Goal: Information Seeking & Learning: Learn about a topic

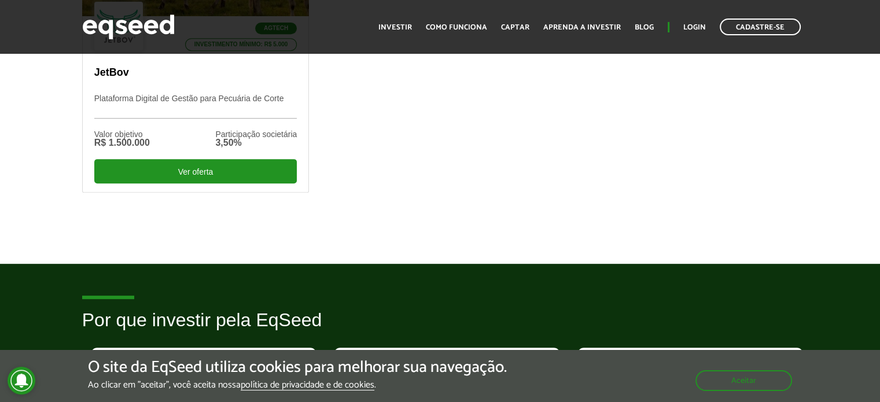
scroll to position [520, 0]
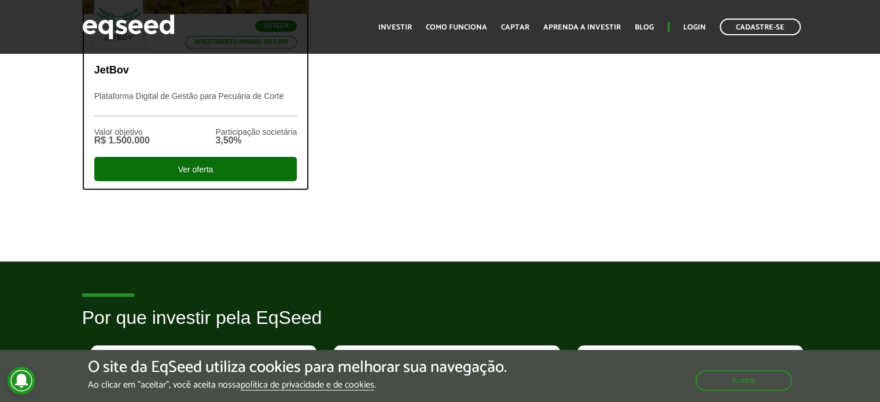
click at [235, 166] on div "Ver oferta" at bounding box center [195, 169] width 203 height 24
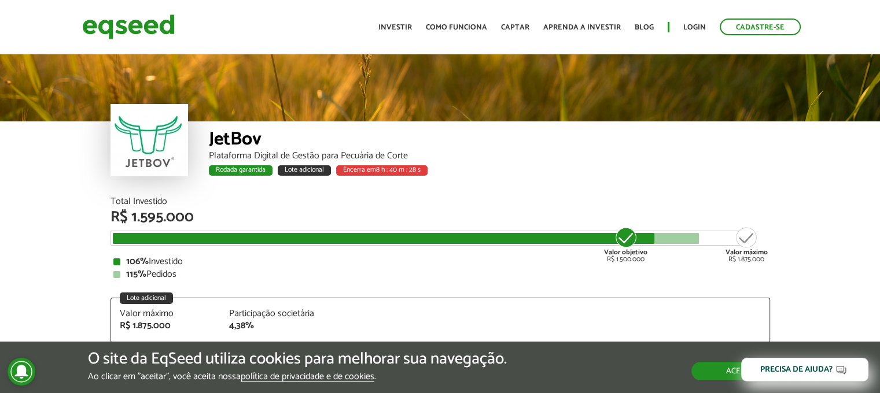
drag, startPoint x: 711, startPoint y: 376, endPoint x: 702, endPoint y: 380, distance: 10.1
click at [711, 376] on button "Aceitar" at bounding box center [741, 371] width 101 height 19
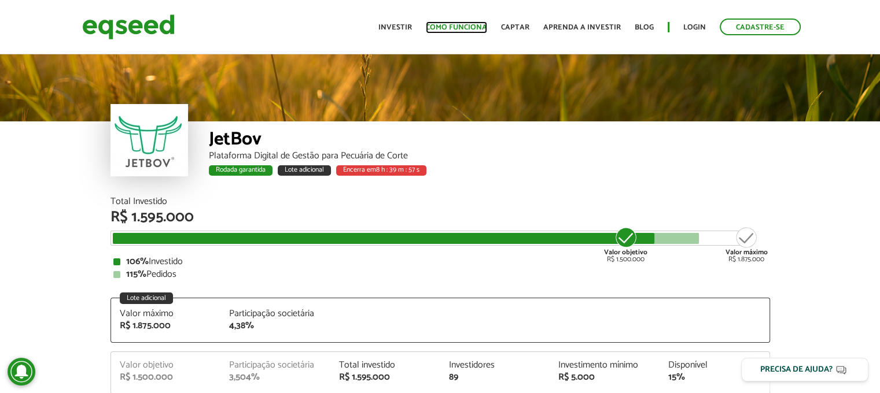
click at [474, 25] on link "Como funciona" at bounding box center [456, 28] width 61 height 8
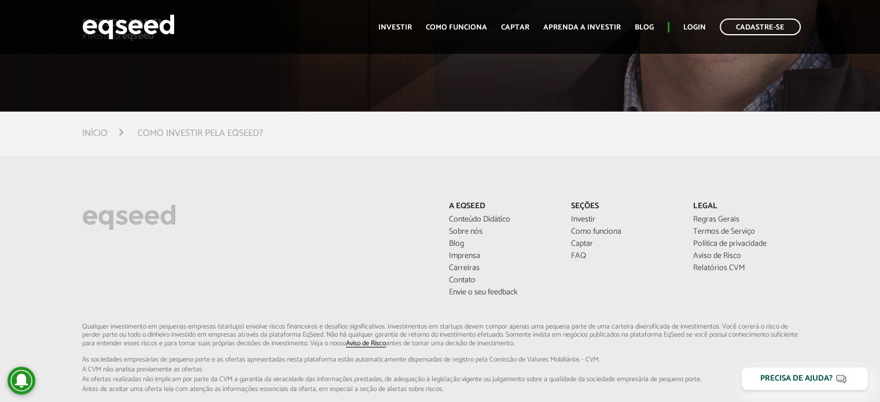
scroll to position [2905, 0]
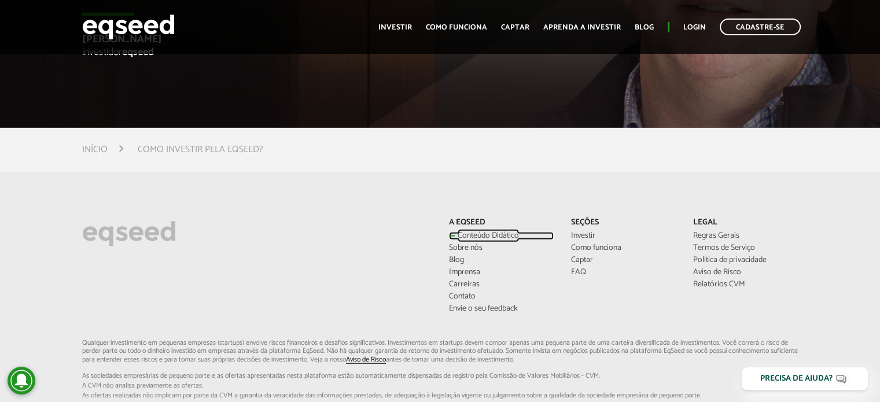
click at [467, 236] on link "Conteúdo Didático" at bounding box center [501, 236] width 105 height 8
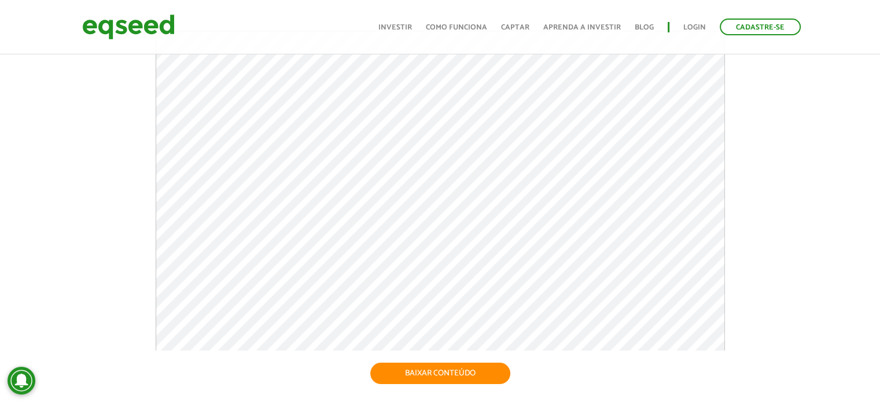
scroll to position [116, 0]
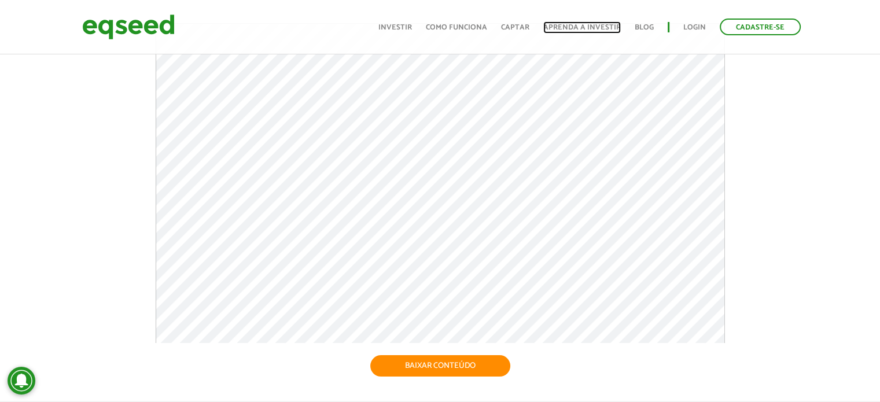
click at [613, 29] on link "Aprenda a investir" at bounding box center [581, 28] width 77 height 8
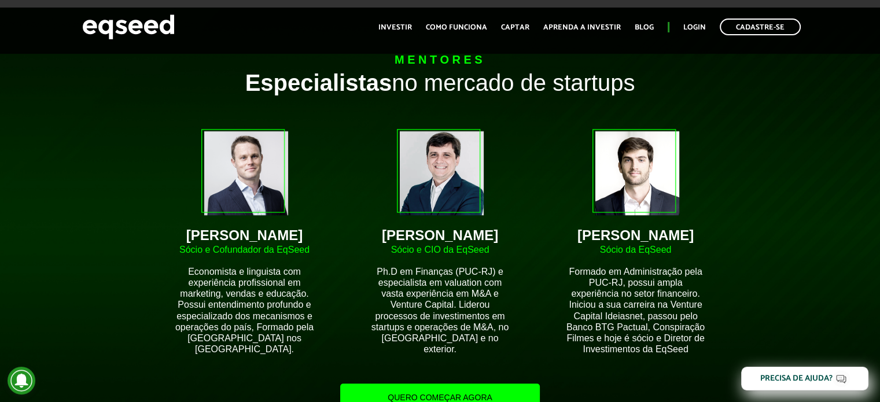
scroll to position [925, 0]
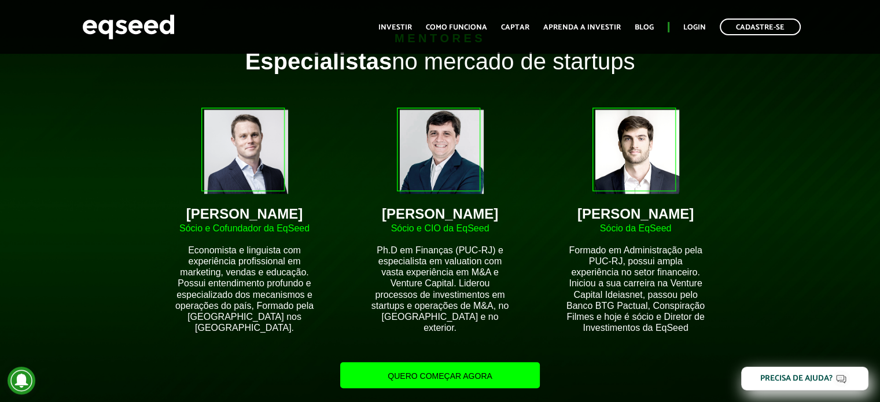
drag, startPoint x: 710, startPoint y: 210, endPoint x: 564, endPoint y: 217, distance: 145.9
click at [564, 217] on div "[PERSON_NAME] [PERSON_NAME] da EqSeed Formado em Administração pela PUC-RJ, pos…" at bounding box center [635, 220] width 178 height 260
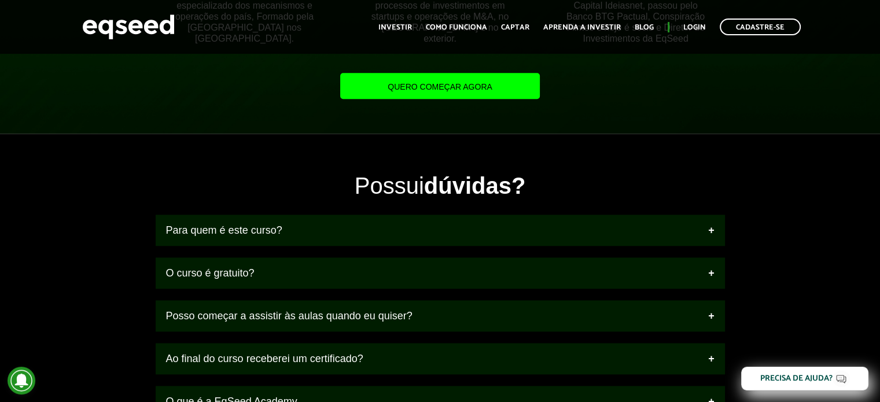
scroll to position [1272, 0]
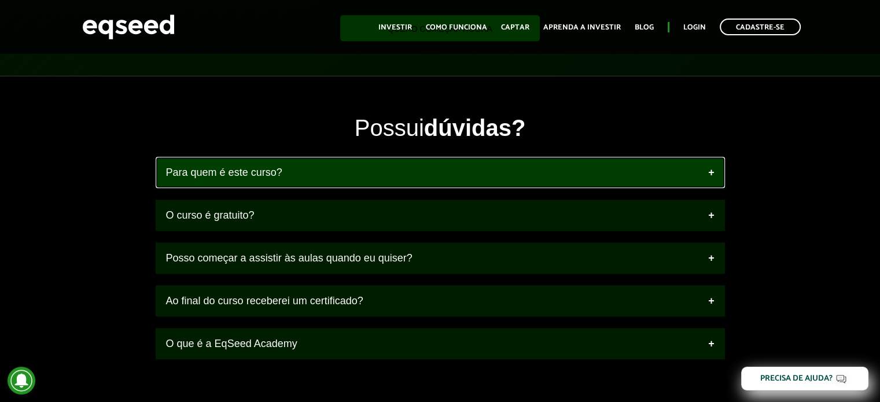
click at [404, 173] on link "Para quem é este curso?" at bounding box center [440, 172] width 569 height 31
